Goal: Task Accomplishment & Management: Use online tool/utility

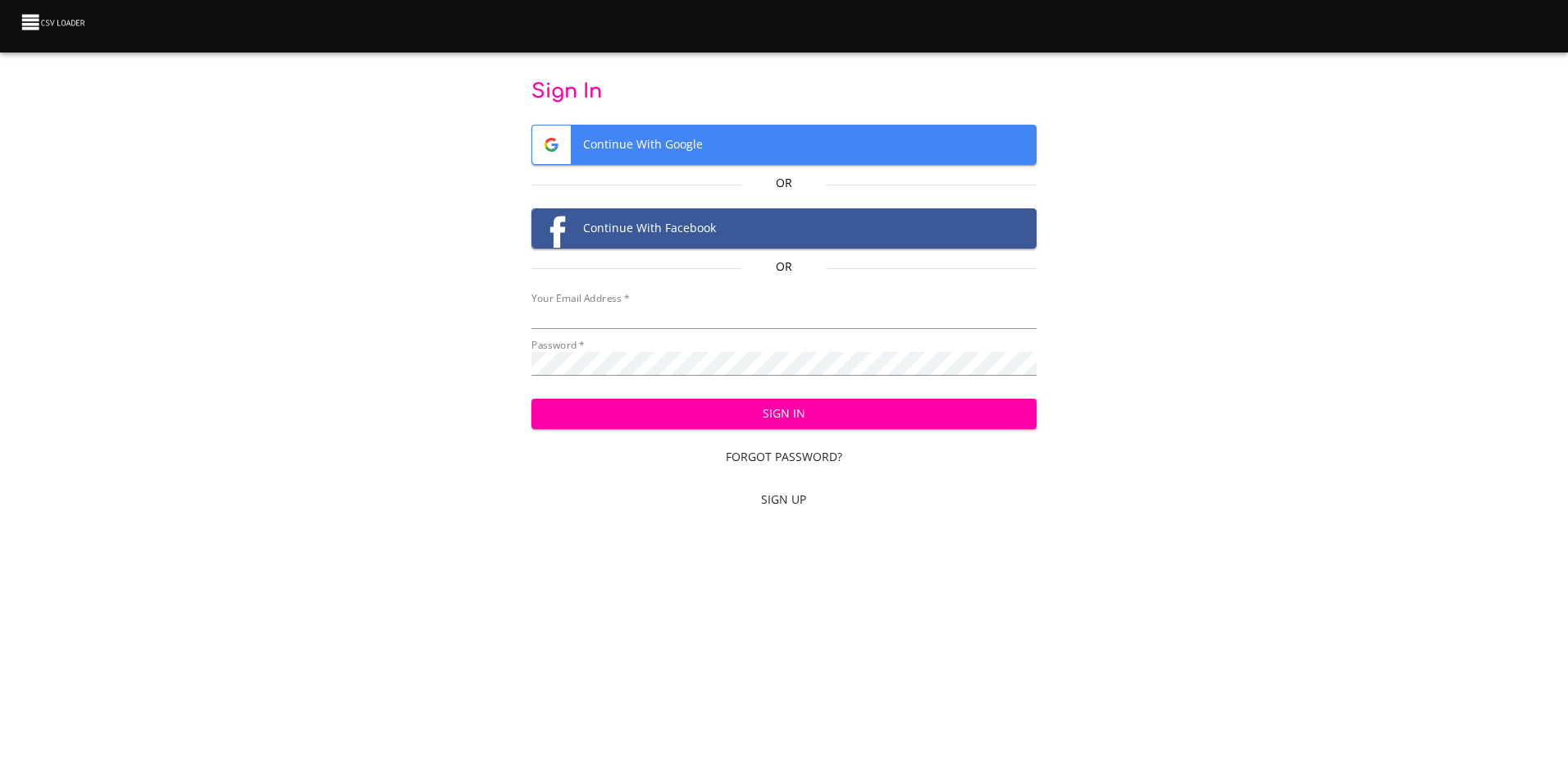
type input "mammothequipment10@gmail.com"
click at [776, 406] on span "Sign In" at bounding box center [784, 414] width 479 height 20
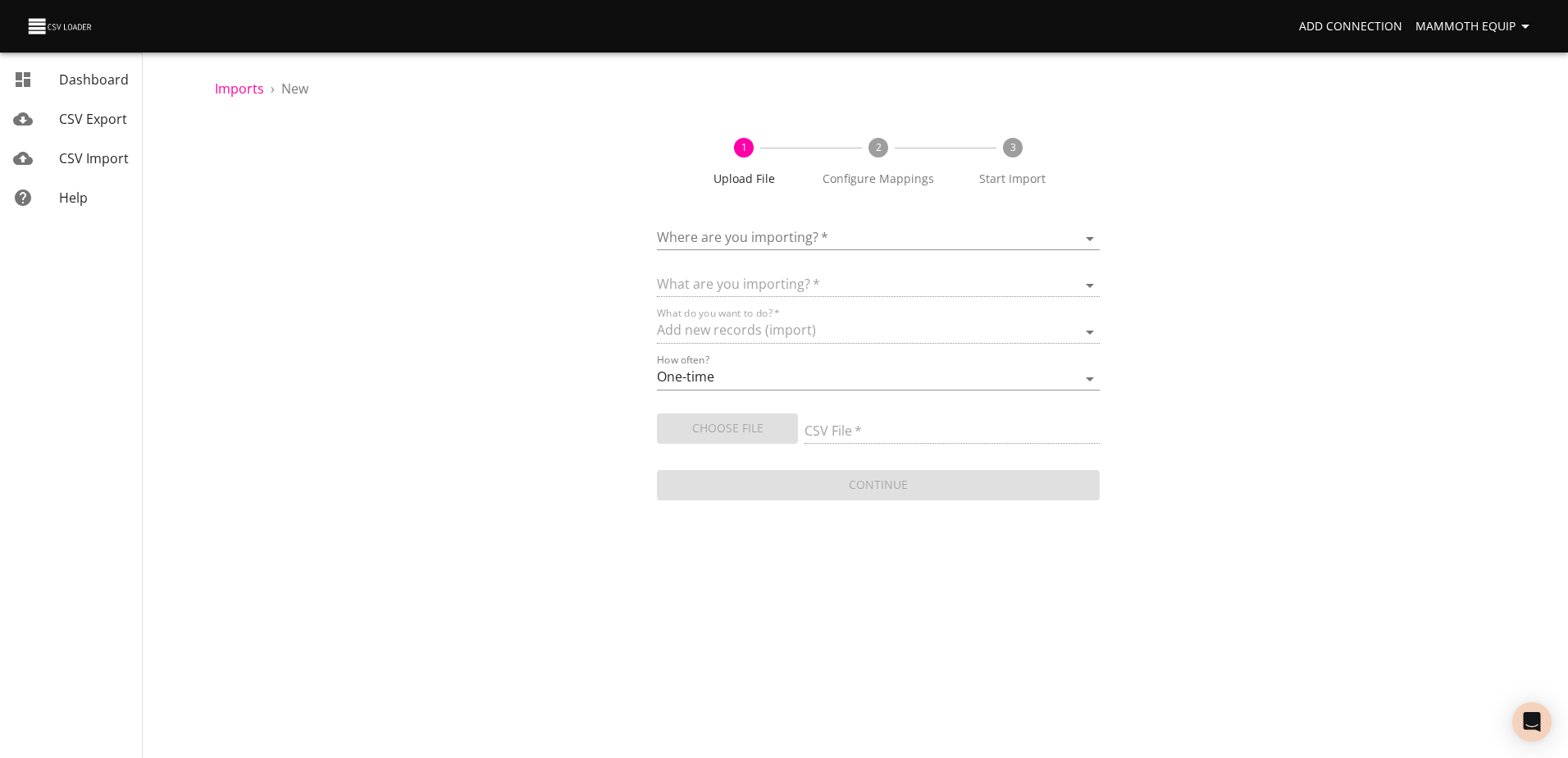
click at [1085, 234] on body "Add Connection Mammoth Equip Dashboard CSV Export CSV Import Help Imports › New…" at bounding box center [784, 379] width 1568 height 758
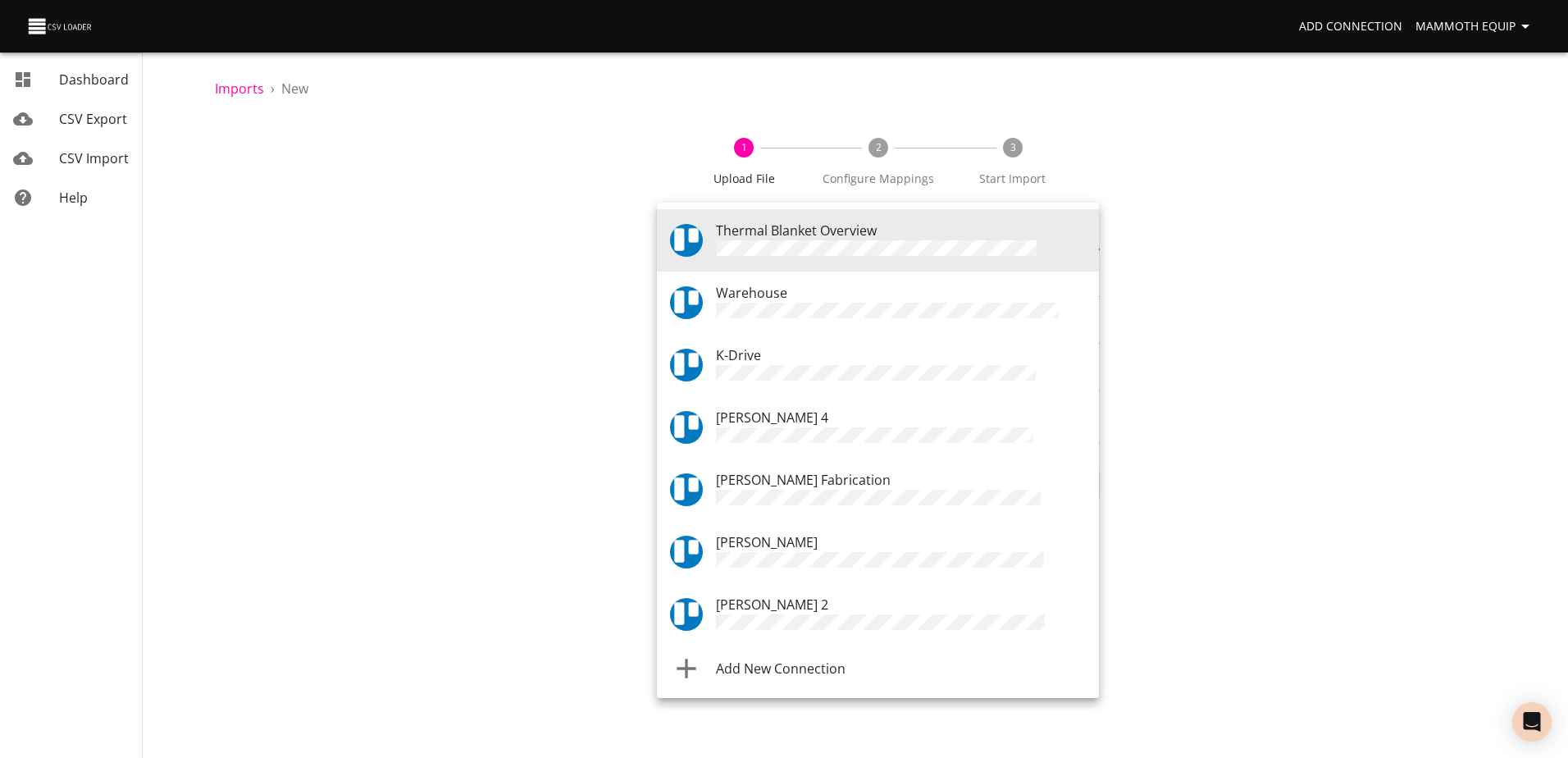
click at [837, 287] on div "Warehouse" at bounding box center [901, 303] width 370 height 39
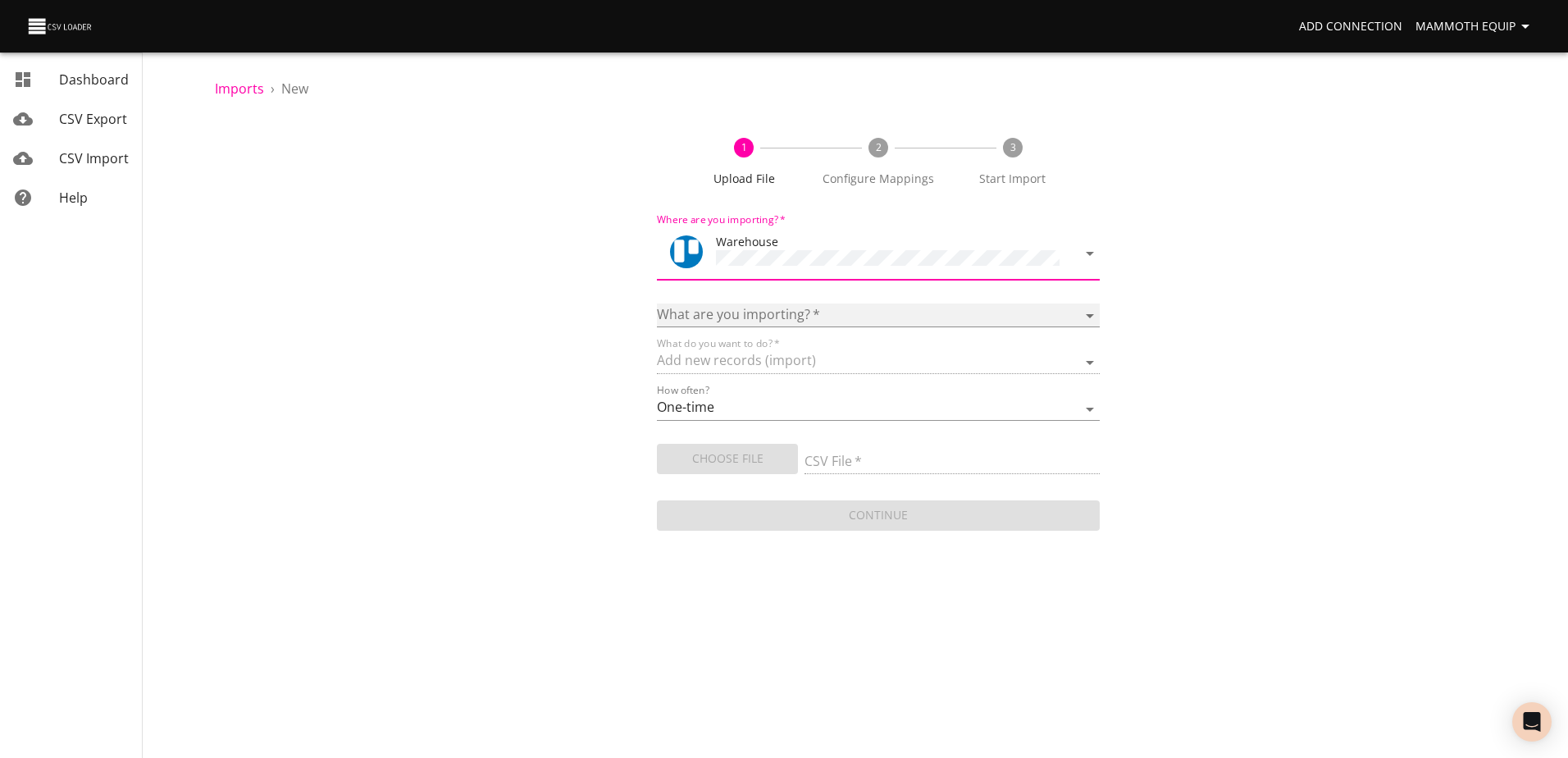
click at [1086, 305] on select "Boards Cards Checkitems Checklists" at bounding box center [878, 315] width 442 height 24
select select "cards"
click at [657, 304] on select "Boards Cards Checkitems Checklists" at bounding box center [878, 315] width 442 height 24
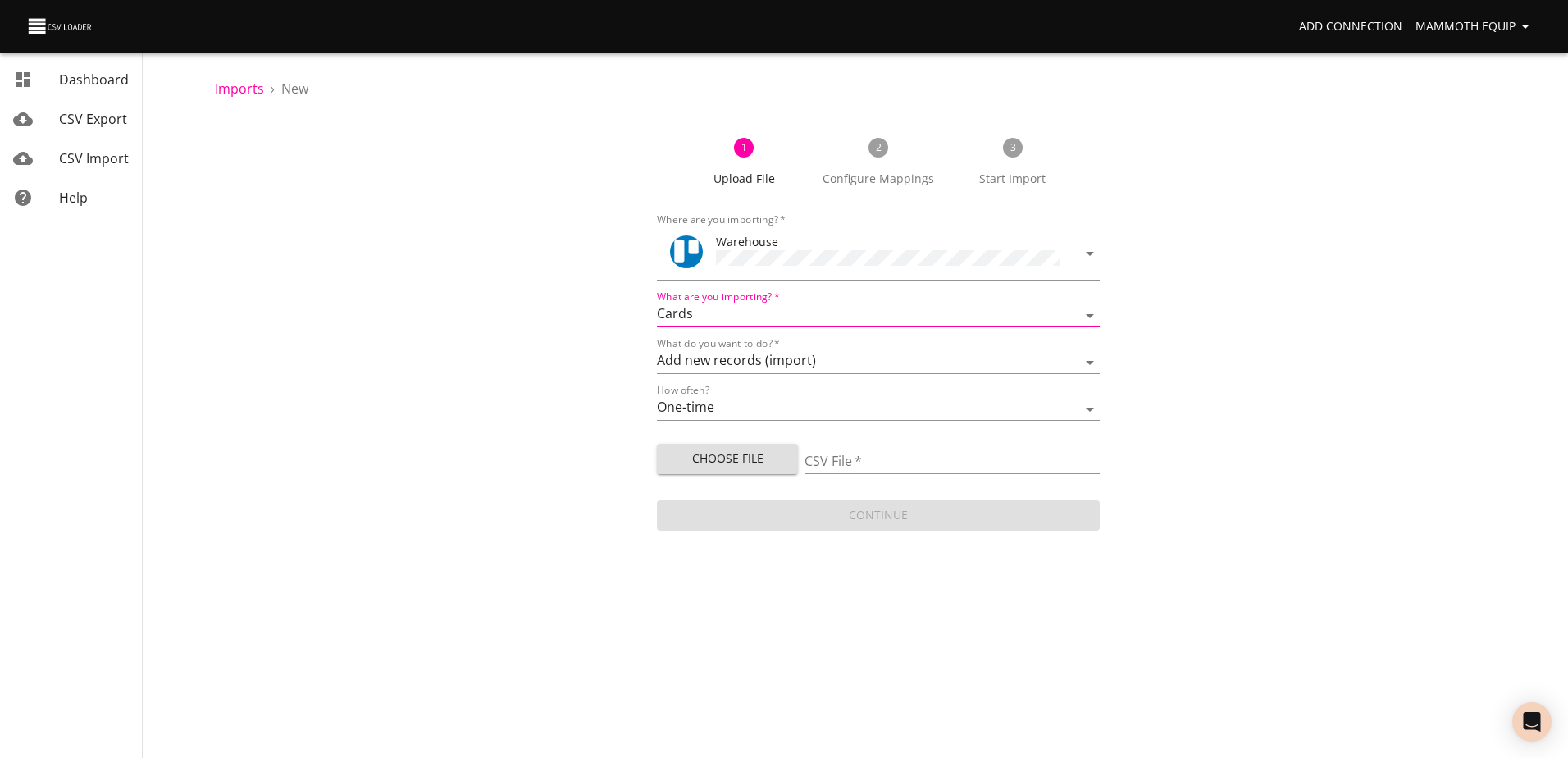
click at [713, 454] on span "Choose File" at bounding box center [727, 458] width 114 height 20
type input "Import1.xlsx"
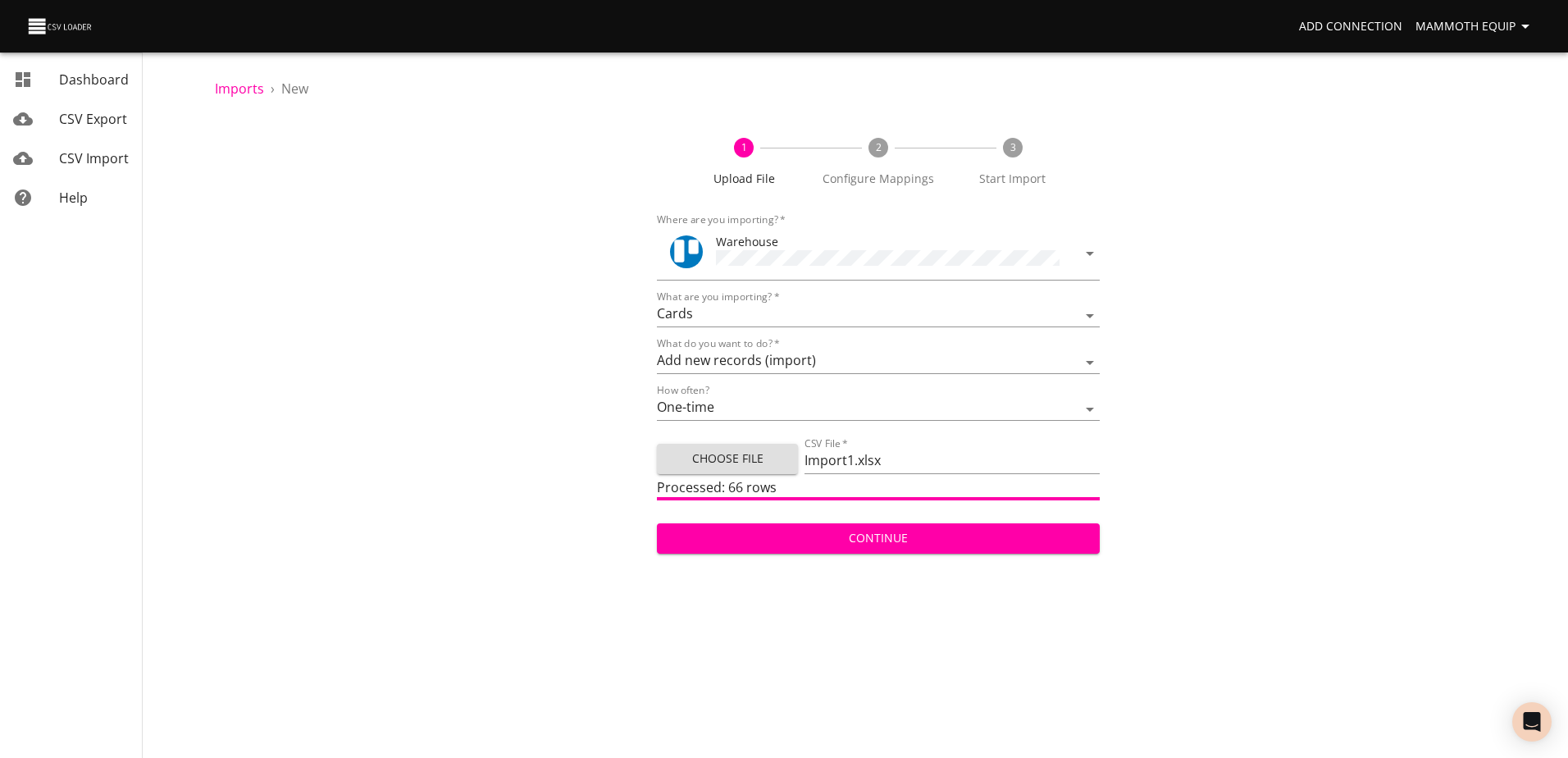
click at [841, 542] on span "Continue" at bounding box center [878, 538] width 415 height 20
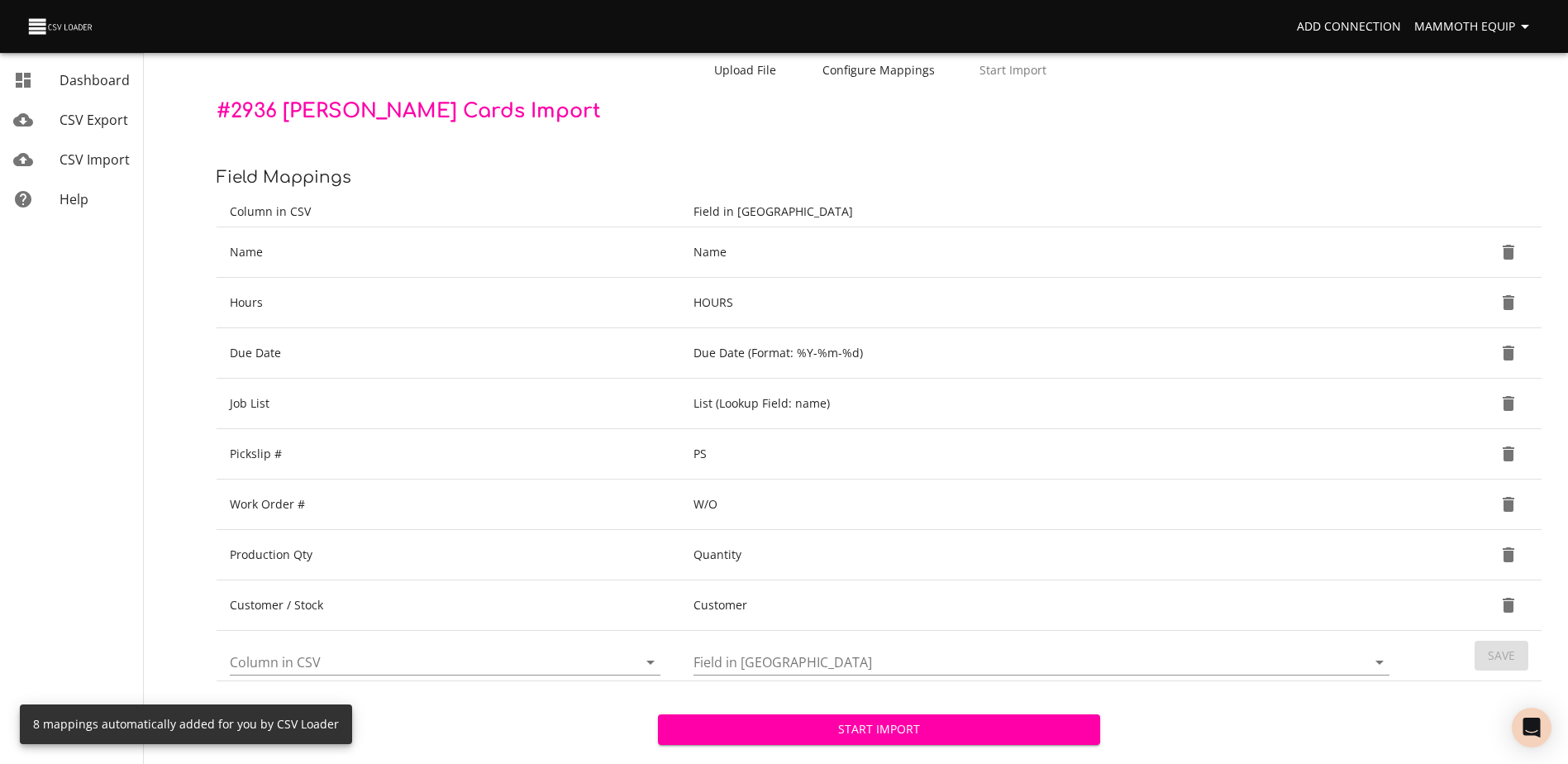
scroll to position [174, 0]
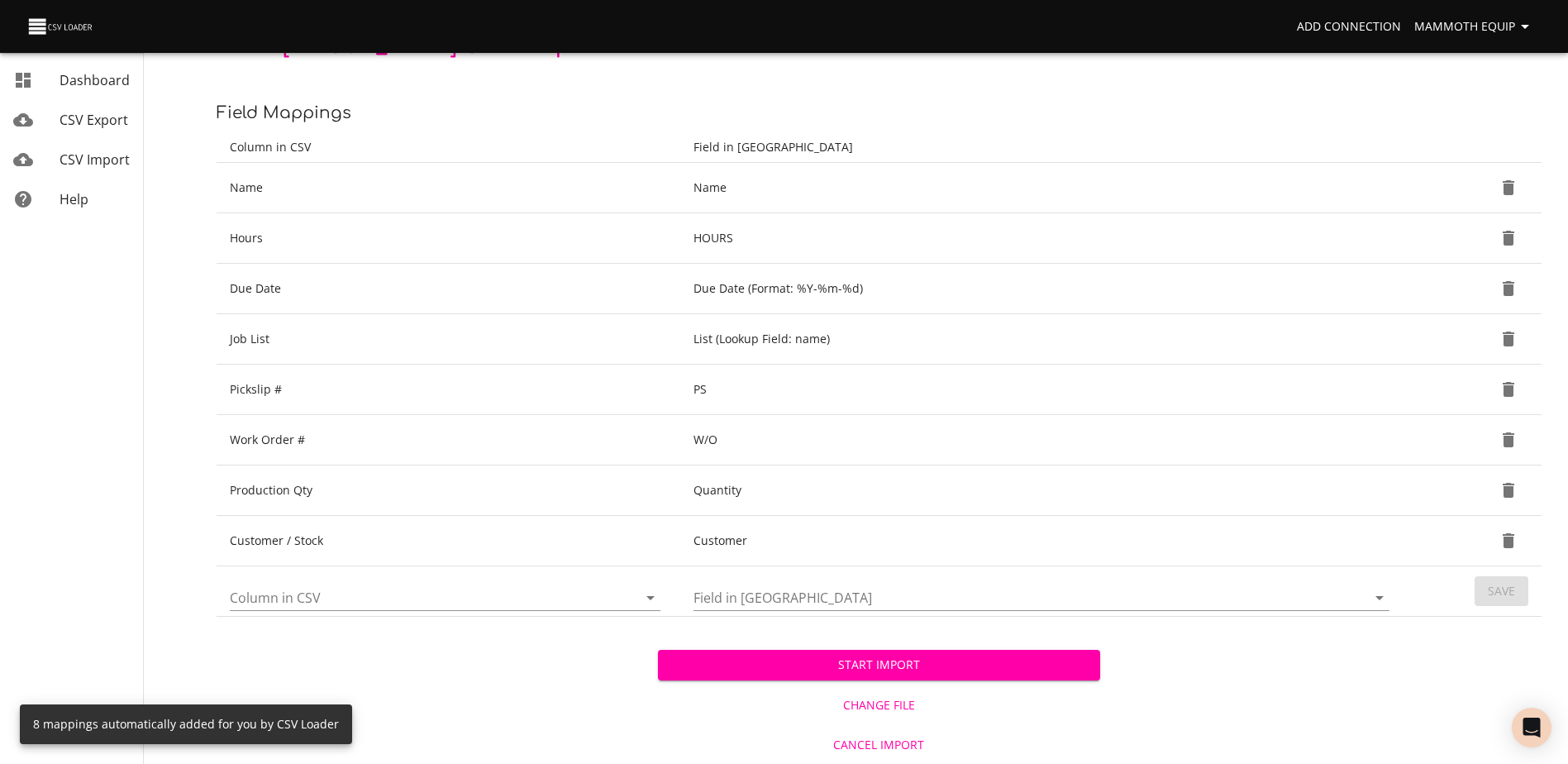
click at [803, 668] on span "Start Import" at bounding box center [878, 665] width 415 height 21
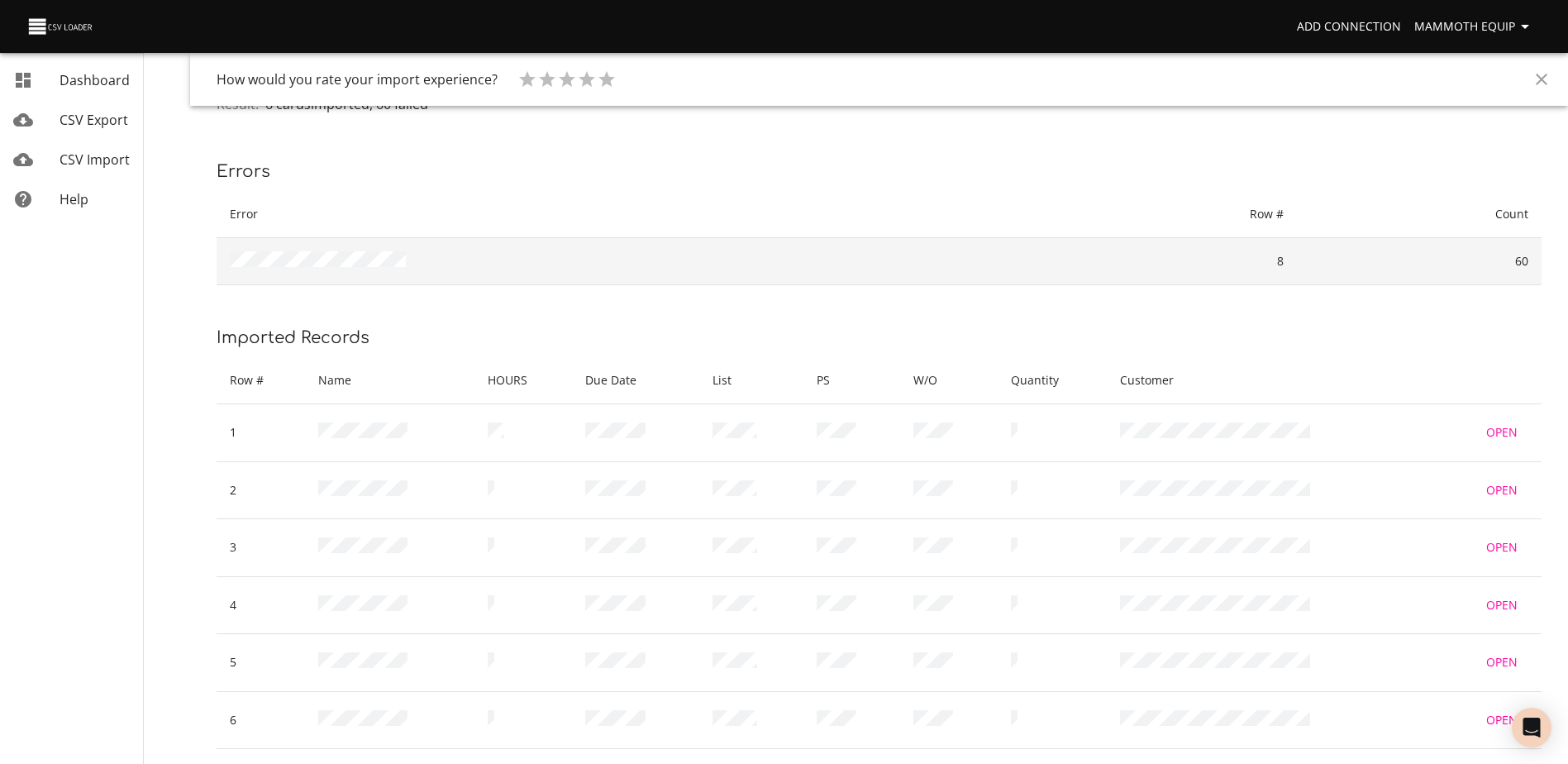
scroll to position [150, 0]
